Goal: Task Accomplishment & Management: Manage account settings

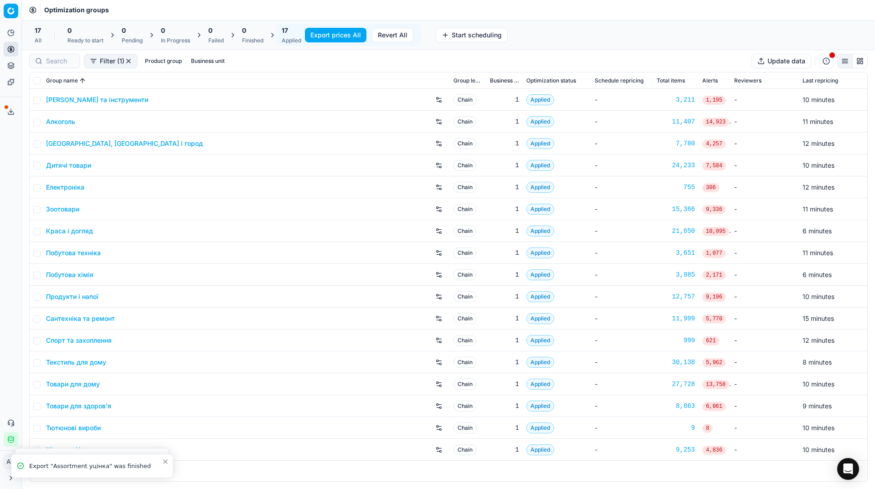
click at [13, 108] on icon at bounding box center [10, 111] width 7 height 7
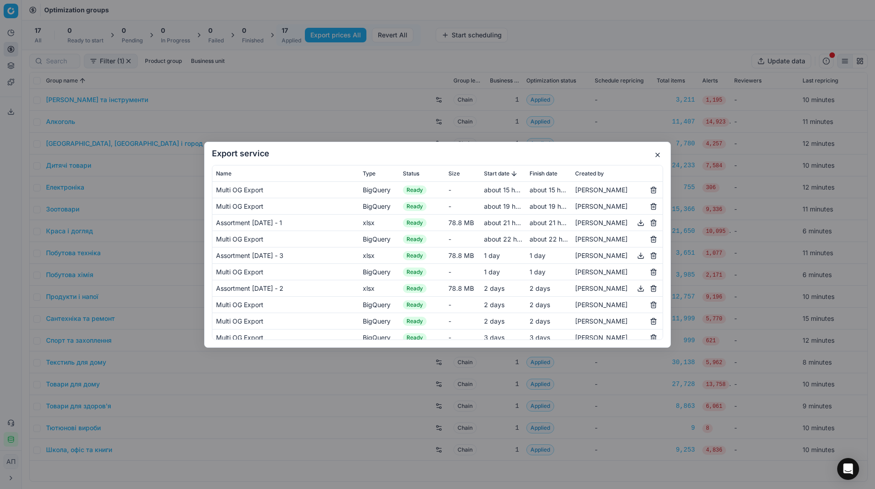
click at [653, 155] on button "button" at bounding box center [657, 155] width 11 height 11
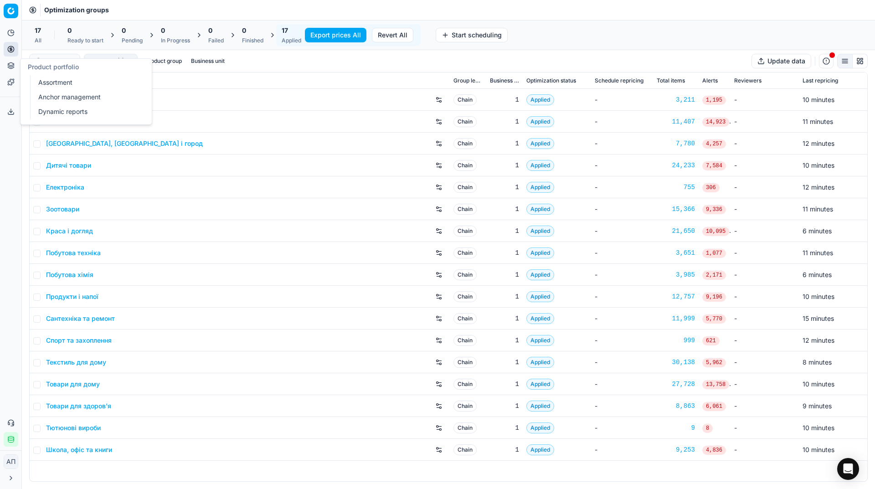
click at [53, 80] on link "Assortment" at bounding box center [88, 82] width 106 height 13
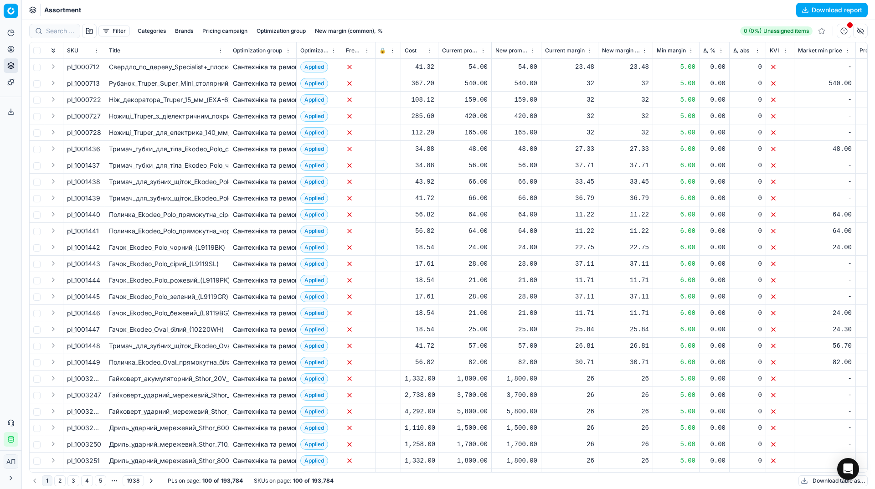
click at [823, 18] on div "Assortment Download report" at bounding box center [449, 10] width 854 height 20
click at [817, 12] on button "Download report" at bounding box center [833, 10] width 72 height 15
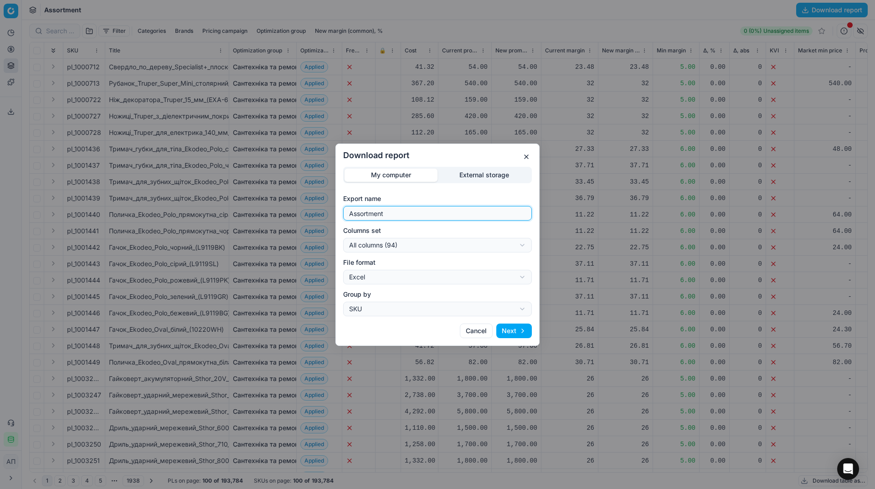
click at [425, 215] on input "Assortment" at bounding box center [437, 214] width 181 height 14
type input "Assortment [DATE] - 3"
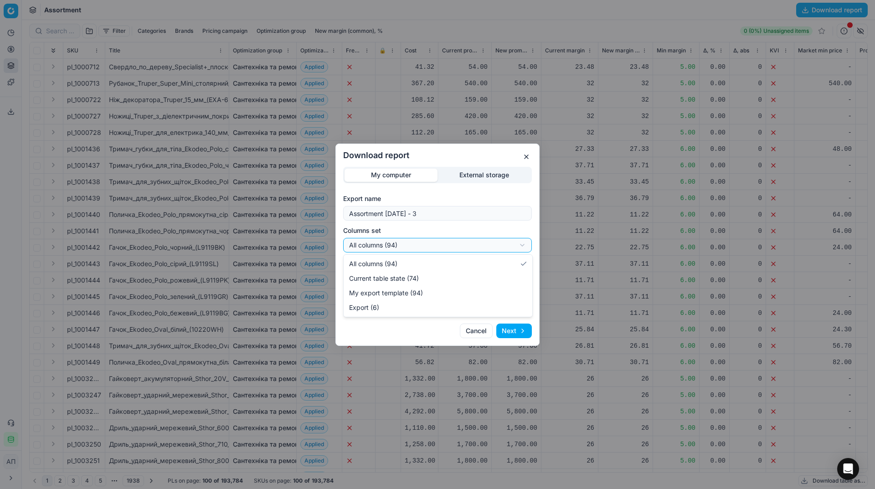
click at [461, 248] on div "Download report My computer External storage Export name Assortment [DATE] - 3 …" at bounding box center [437, 244] width 875 height 489
select select "table"
click at [512, 331] on button "Next" at bounding box center [515, 331] width 36 height 15
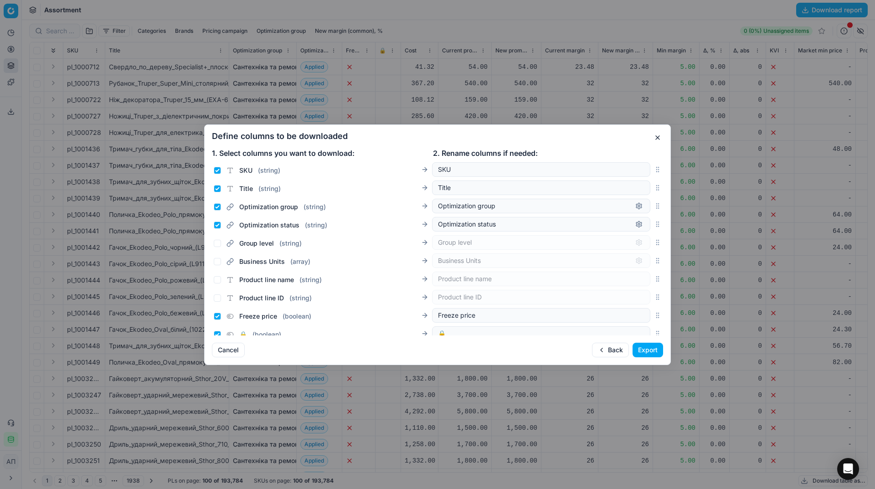
click at [649, 352] on button "Export" at bounding box center [648, 350] width 31 height 15
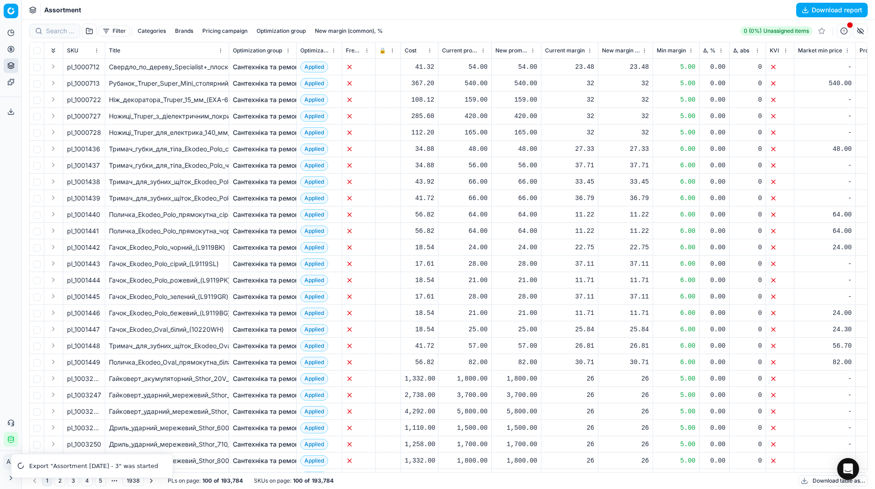
click at [263, 115] on link "Сантехніка та ремонт" at bounding box center [267, 116] width 69 height 9
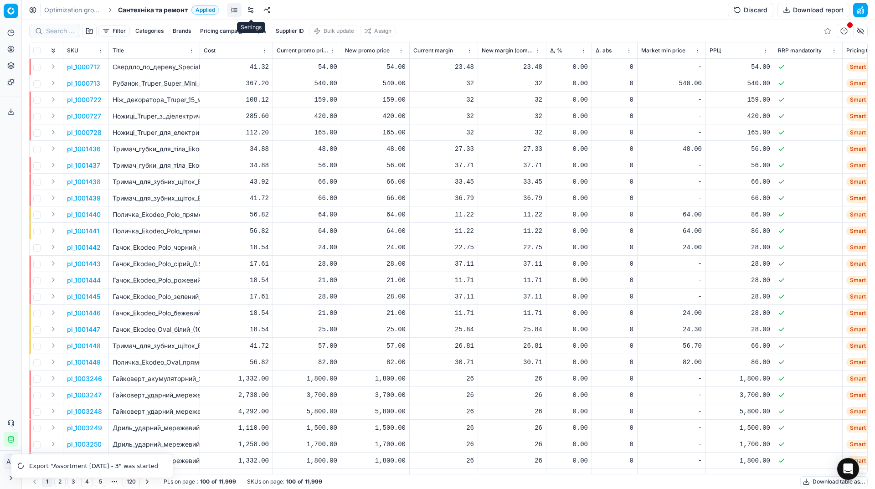
click at [251, 12] on link at bounding box center [250, 10] width 15 height 15
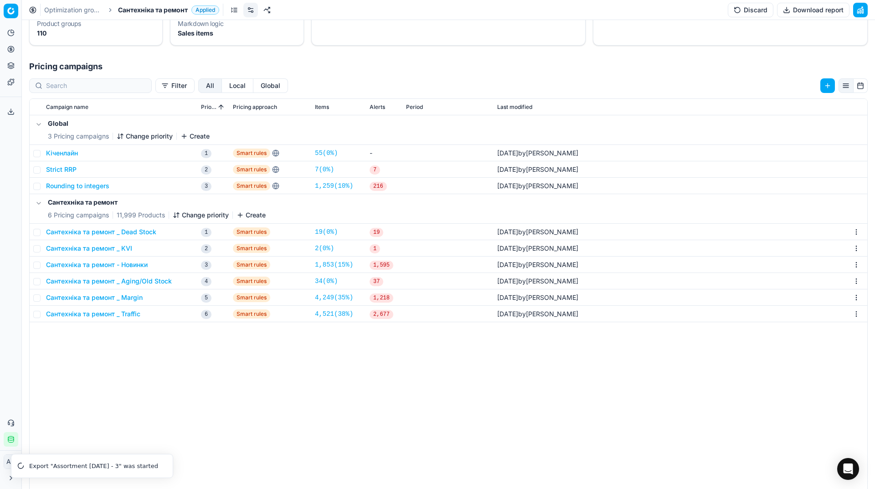
scroll to position [127, 0]
click at [10, 108] on icon at bounding box center [10, 111] width 7 height 7
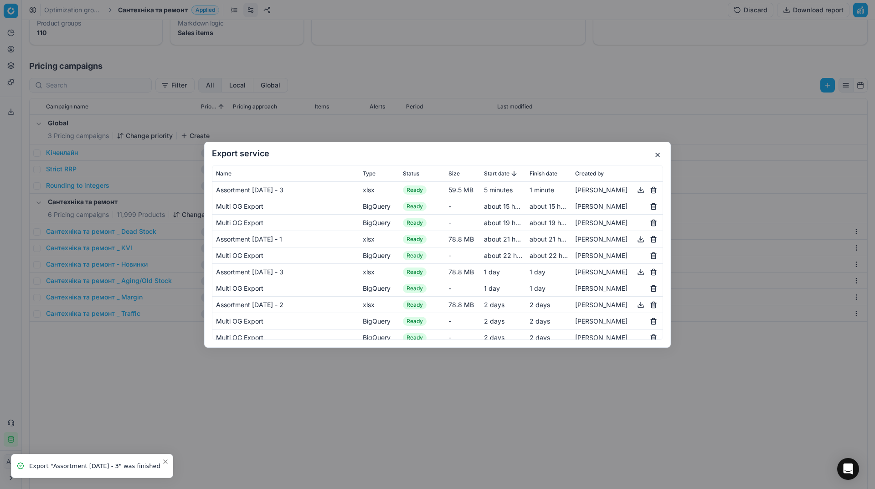
click at [639, 191] on button "button" at bounding box center [641, 189] width 11 height 11
click at [655, 156] on button "button" at bounding box center [657, 155] width 11 height 11
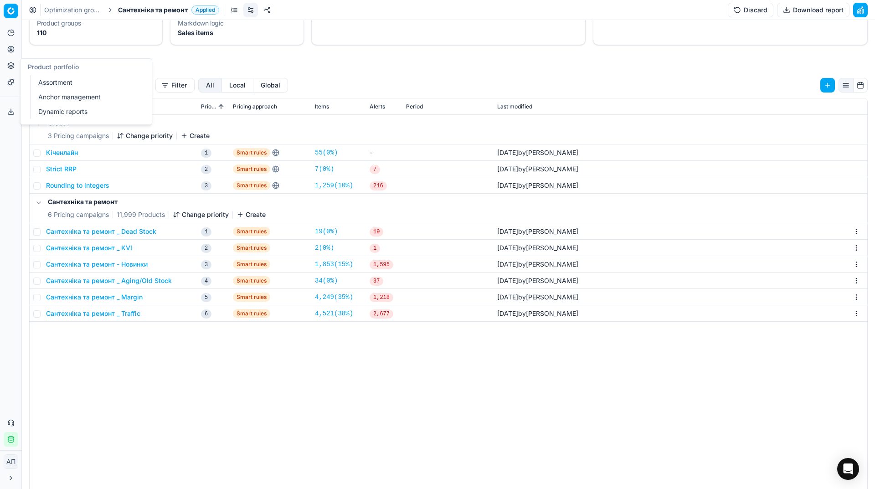
click at [37, 78] on link "Assortment" at bounding box center [88, 82] width 106 height 13
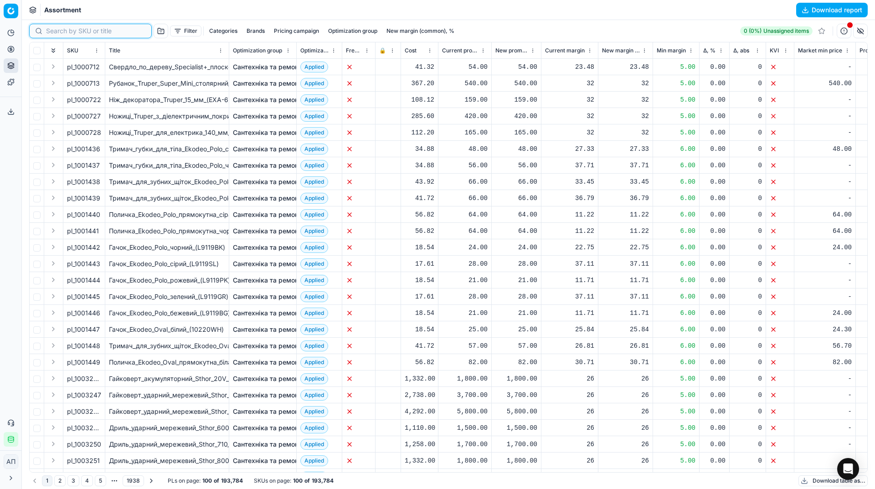
click at [61, 31] on input at bounding box center [96, 30] width 100 height 9
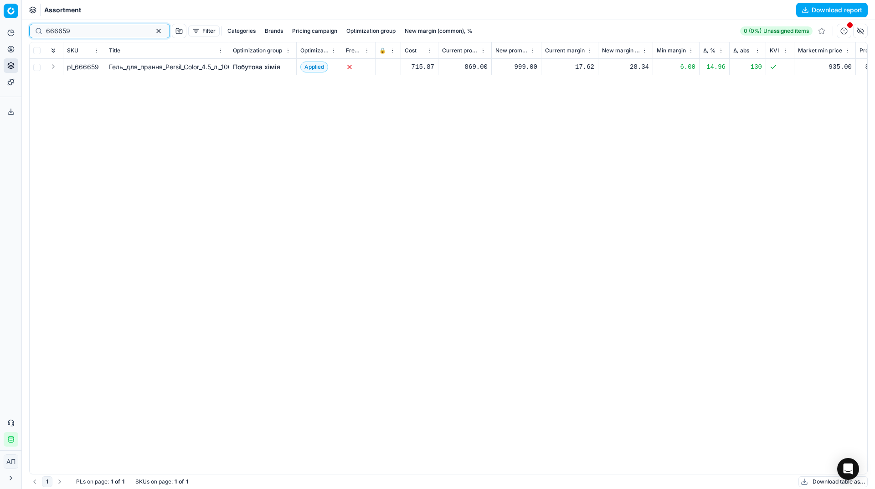
type input "666659"
click at [36, 62] on link "Optimization groups" at bounding box center [88, 66] width 106 height 13
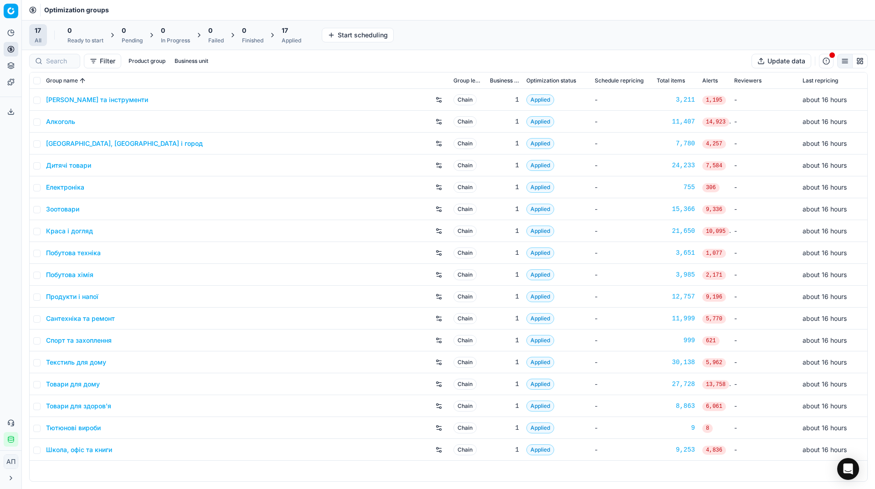
click at [1, 161] on div "Analytics Pricing Product portfolio Templates Export service 22 Contact support…" at bounding box center [10, 236] width 21 height 429
click at [68, 227] on link "Краса і догляд" at bounding box center [69, 231] width 47 height 9
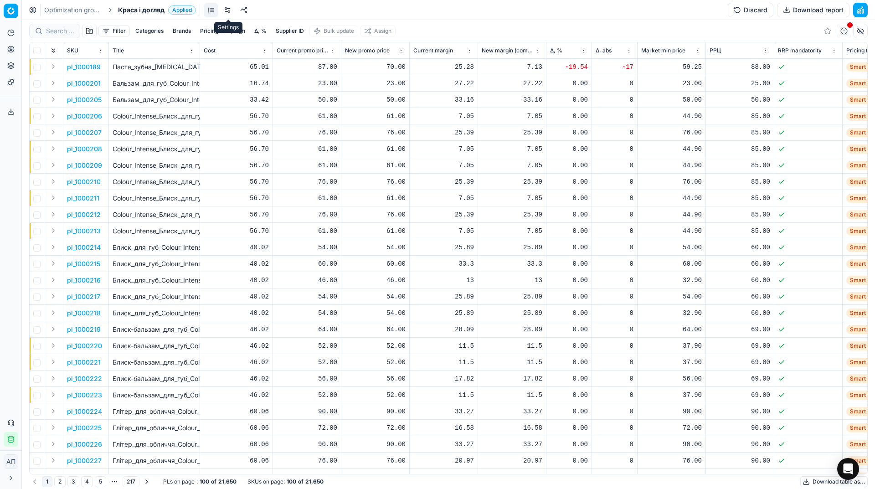
click at [226, 13] on link at bounding box center [227, 10] width 15 height 15
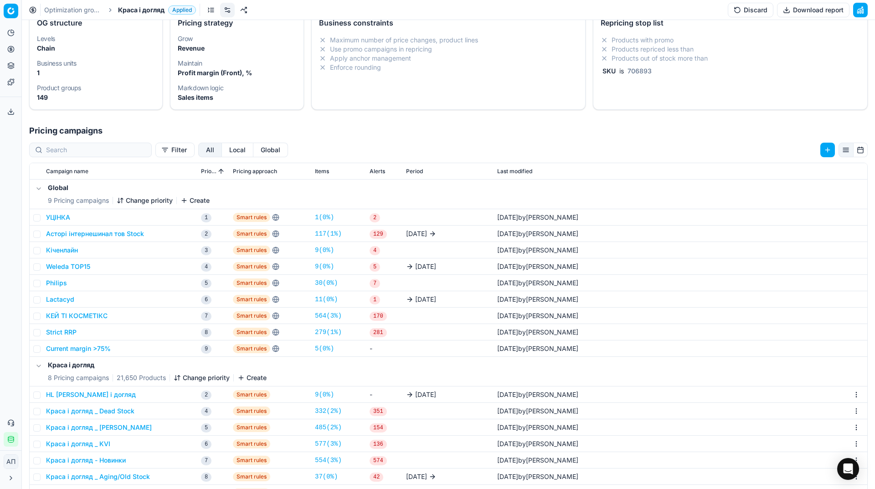
scroll to position [79, 0]
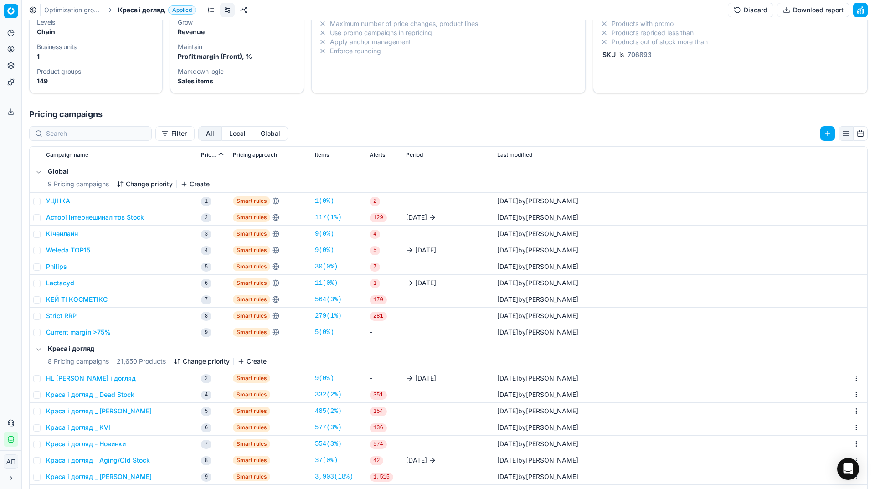
click at [103, 218] on button "Асторі інтернешинал тов Stock" at bounding box center [95, 217] width 98 height 9
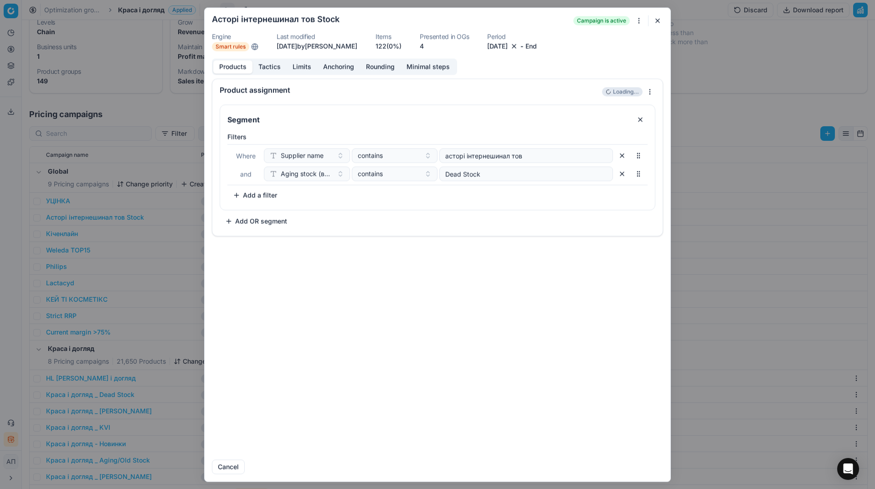
click at [659, 26] on button "button" at bounding box center [657, 20] width 11 height 11
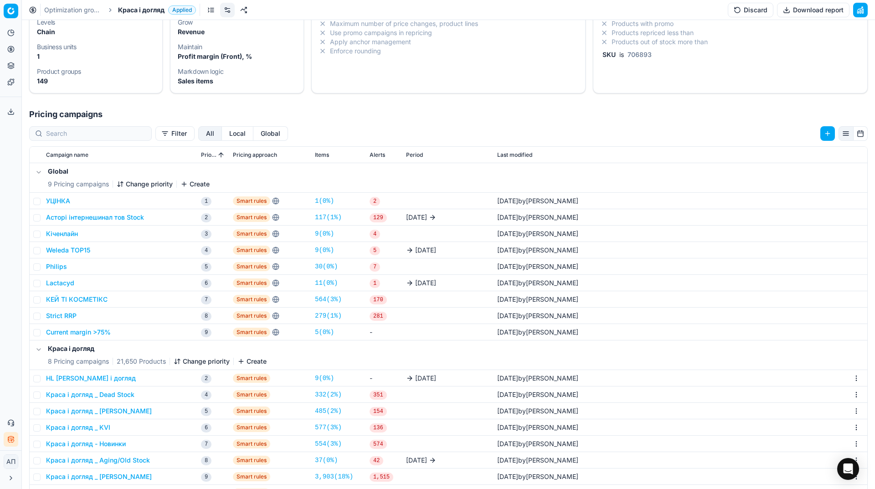
click at [81, 221] on button "Асторі інтернешинал тов Stock" at bounding box center [95, 217] width 98 height 9
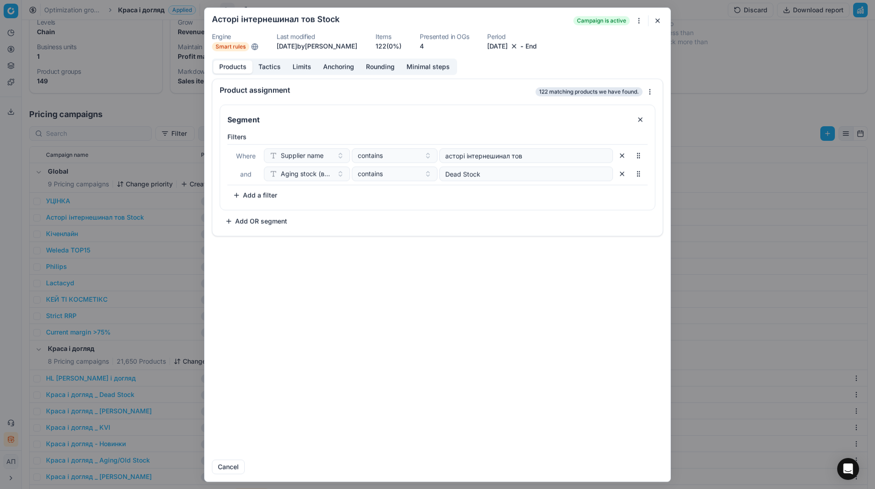
click at [278, 73] on div "Products Tactics Limits Anchoring Rounding Minimal steps" at bounding box center [334, 66] width 245 height 16
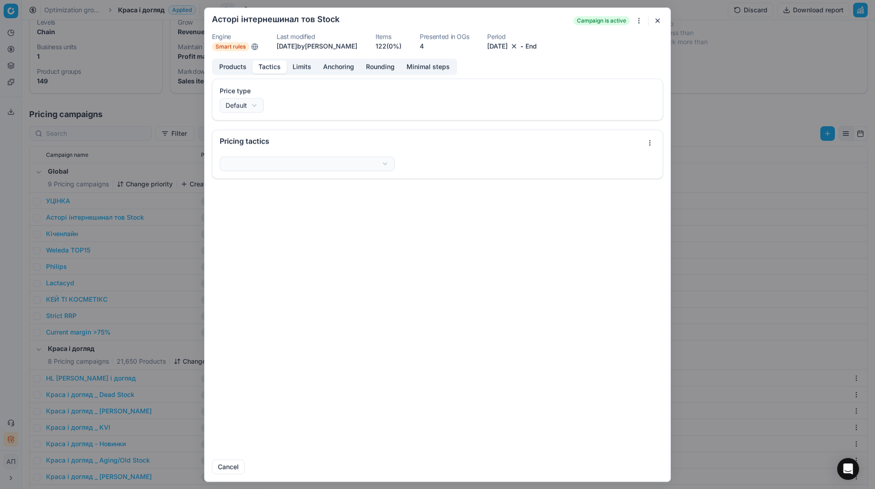
click at [277, 69] on button "Tactics" at bounding box center [270, 66] width 34 height 13
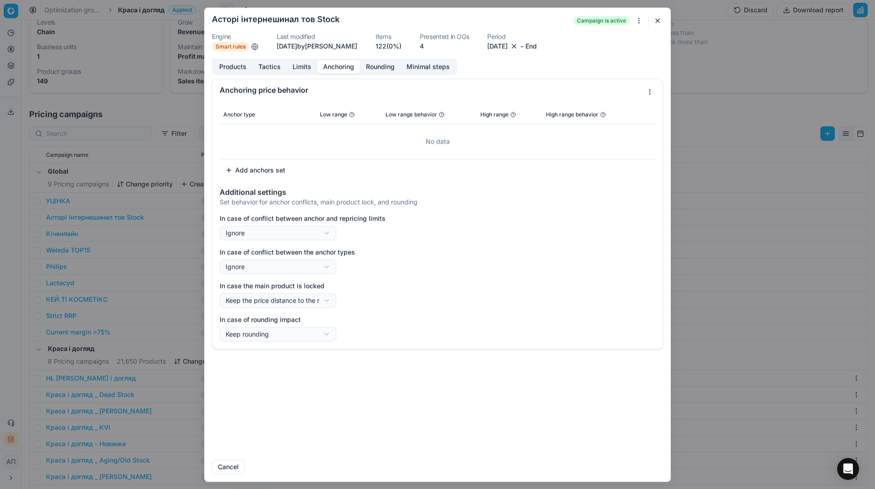
click at [322, 66] on button "Anchoring" at bounding box center [338, 66] width 43 height 13
click at [372, 65] on button "Rounding" at bounding box center [380, 66] width 41 height 13
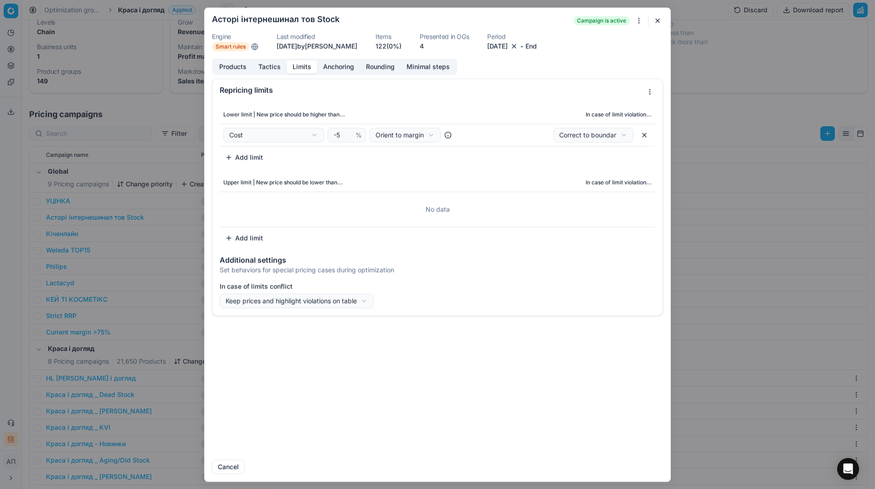
click at [303, 71] on button "Limits" at bounding box center [302, 66] width 31 height 13
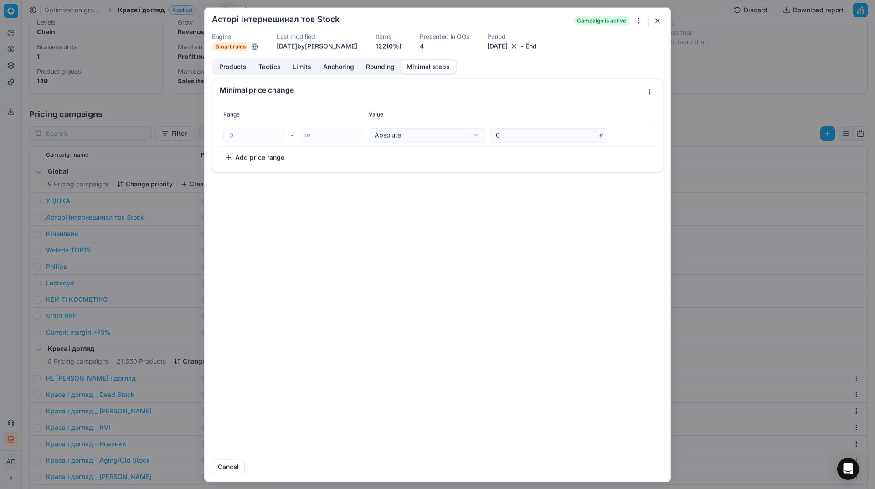
click at [438, 70] on button "Minimal steps" at bounding box center [428, 66] width 55 height 13
click at [386, 67] on button "Rounding" at bounding box center [380, 66] width 41 height 13
click at [255, 140] on div "Range 2" at bounding box center [252, 138] width 25 height 9
click at [660, 22] on button "button" at bounding box center [657, 20] width 11 height 11
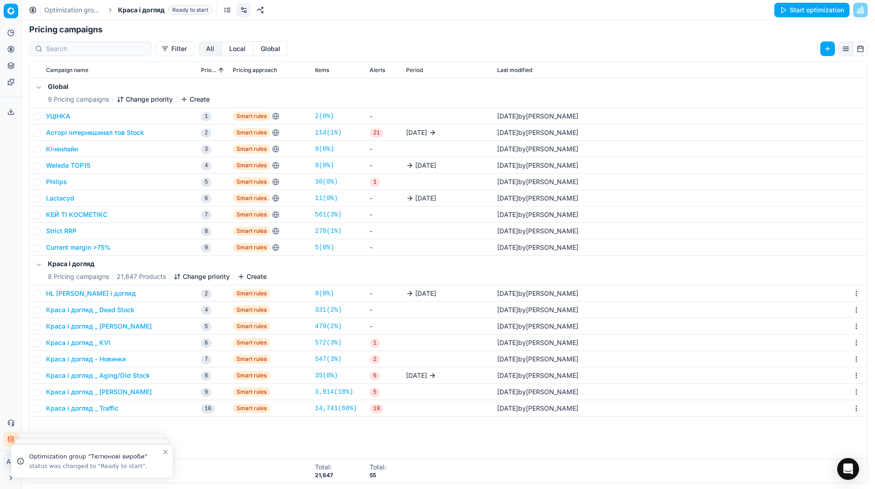
scroll to position [140, 0]
click at [115, 375] on button "Краса і догляд _ Aging/Old Stock" at bounding box center [98, 374] width 104 height 9
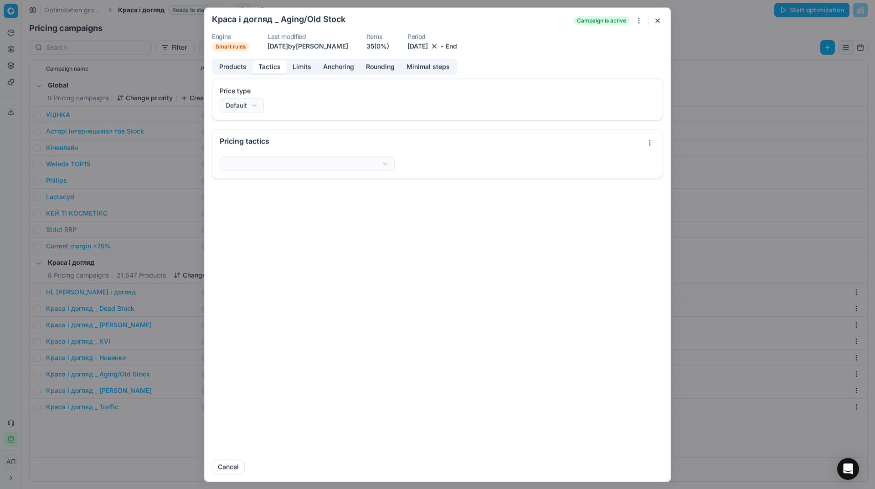
click at [272, 72] on button "Tactics" at bounding box center [270, 66] width 34 height 13
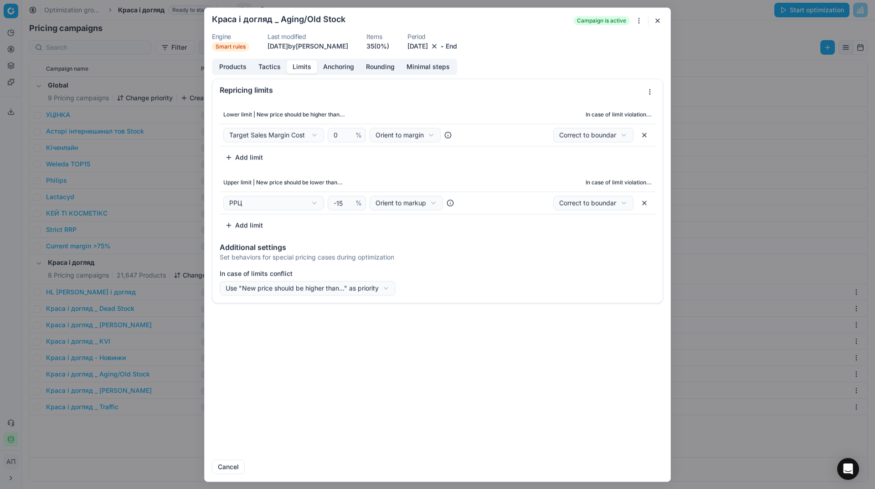
click at [304, 68] on button "Limits" at bounding box center [302, 66] width 31 height 13
click at [661, 20] on button "button" at bounding box center [657, 20] width 11 height 11
